Goal: Task Accomplishment & Management: Complete application form

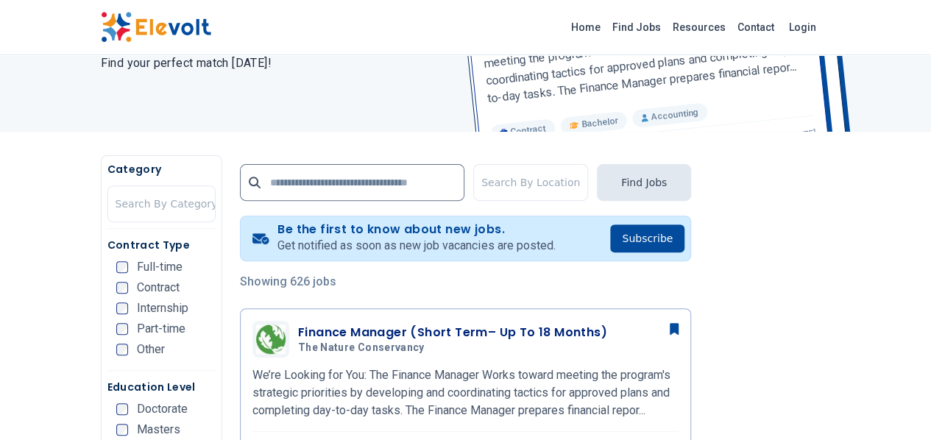
scroll to position [317, 0]
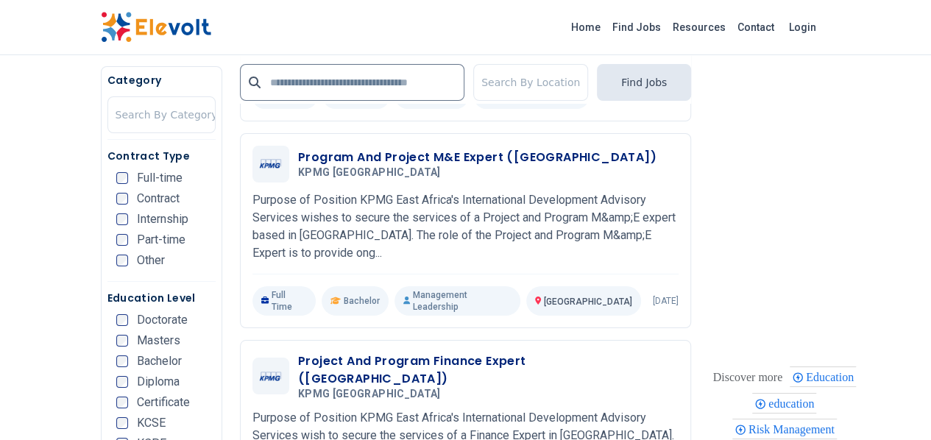
scroll to position [2601, 0]
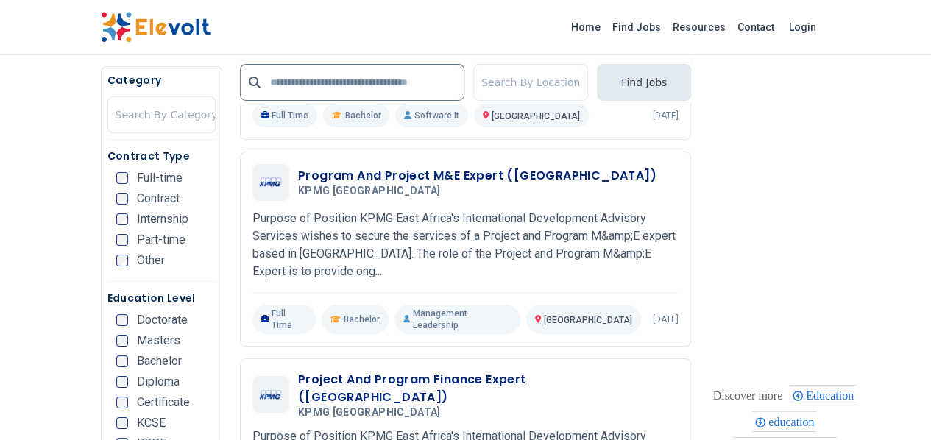
drag, startPoint x: 927, startPoint y: 307, endPoint x: 940, endPoint y: 309, distance: 12.7
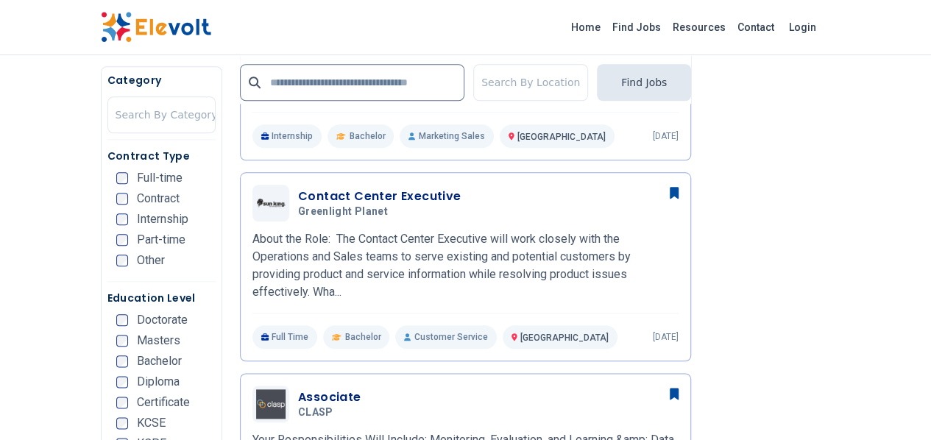
scroll to position [652, 0]
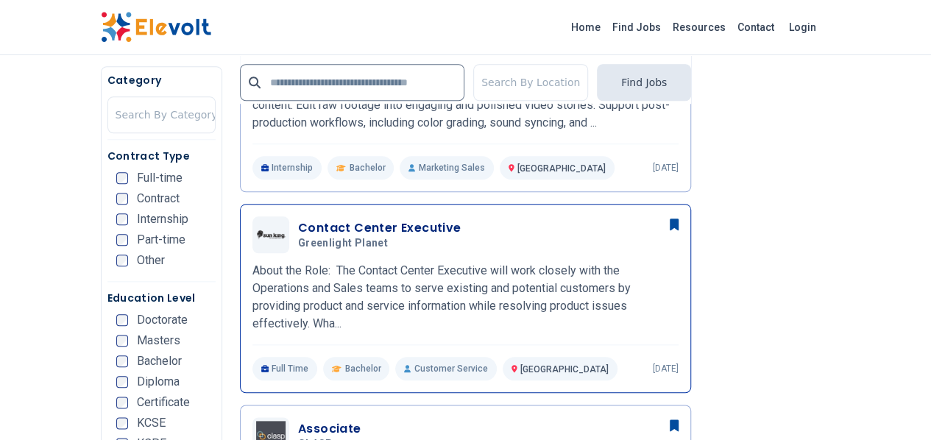
click at [321, 230] on h3 "Contact Center Executive" at bounding box center [379, 228] width 163 height 18
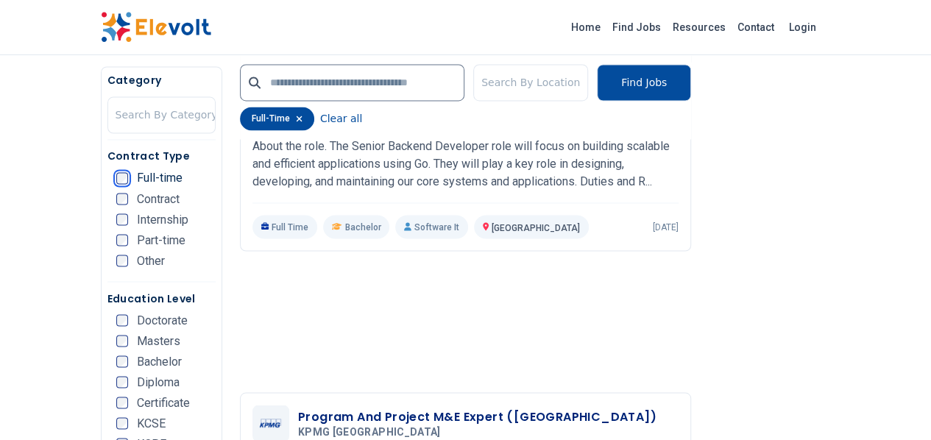
scroll to position [1194, 0]
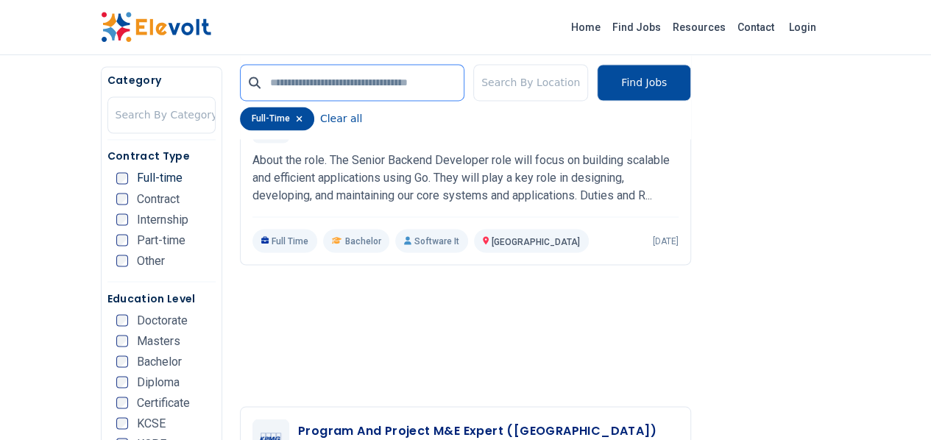
click at [406, 89] on input "text" at bounding box center [352, 82] width 225 height 37
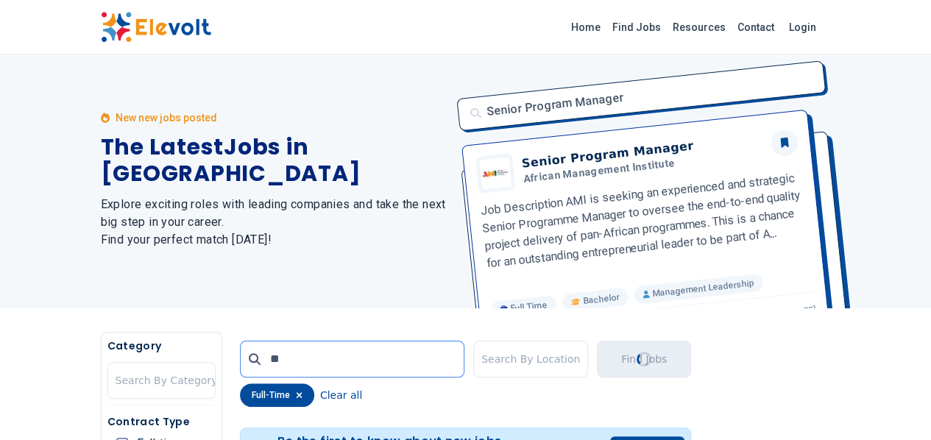
scroll to position [0, 0]
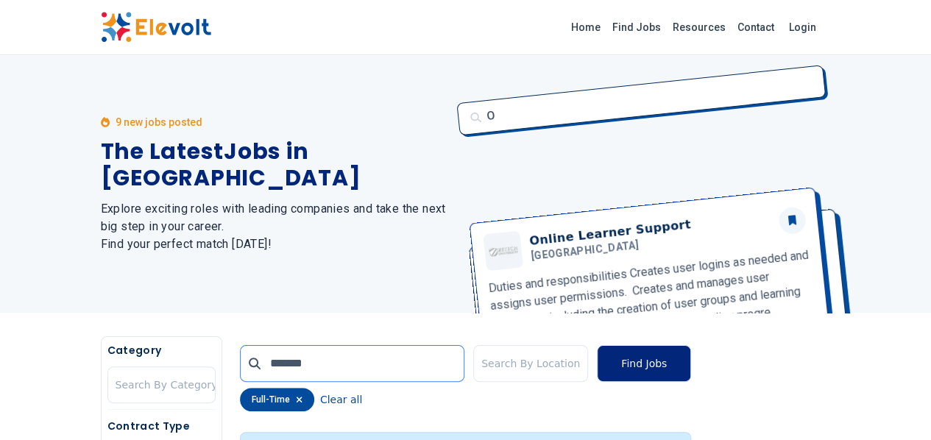
type input "*******"
click at [691, 360] on button "Find Jobs" at bounding box center [644, 363] width 94 height 37
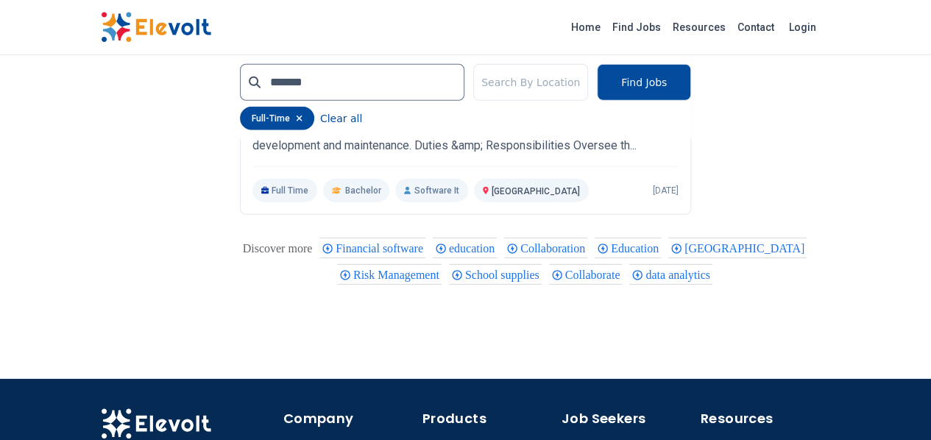
scroll to position [987, 0]
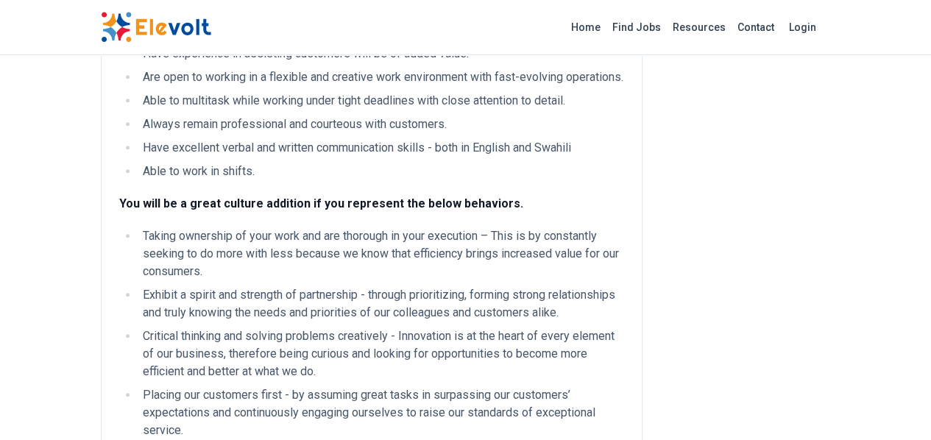
scroll to position [808, 0]
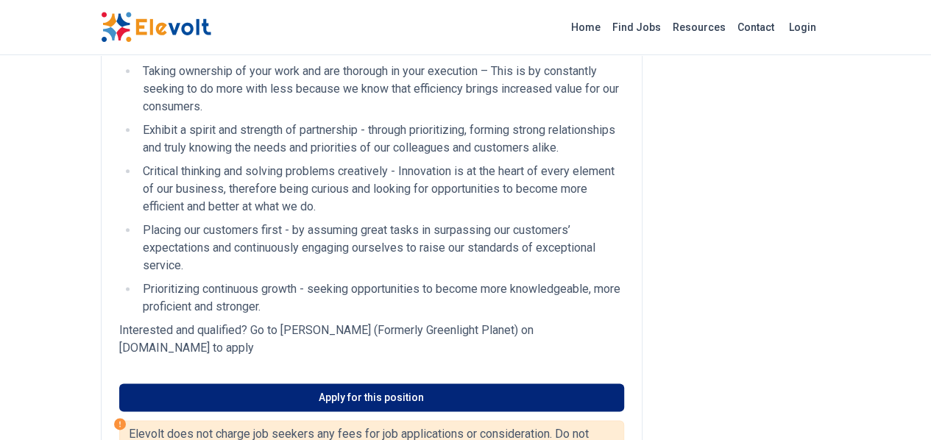
click at [623, 384] on link "Apply for this position" at bounding box center [371, 398] width 505 height 28
